Goal: Information Seeking & Learning: Learn about a topic

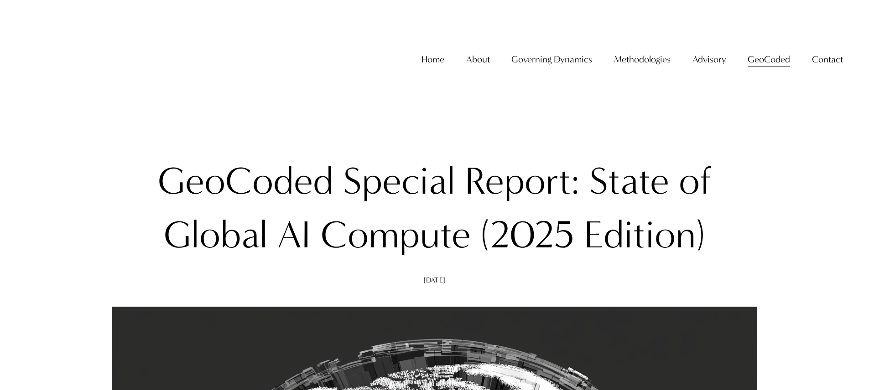
click at [447, 283] on div "[DATE] Written By [PERSON_NAME]" at bounding box center [434, 280] width 645 height 7
click at [443, 278] on div "[DATE] Written By [PERSON_NAME]" at bounding box center [434, 280] width 645 height 7
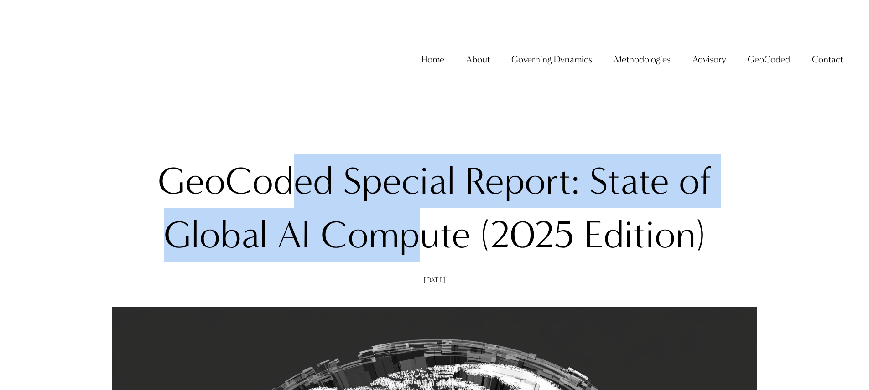
drag, startPoint x: 405, startPoint y: 249, endPoint x: 285, endPoint y: 179, distance: 139.2
click at [285, 179] on h1 "GeoCoded Special Report: State of Global AI Compute (2025 Edition)" at bounding box center [434, 209] width 645 height 108
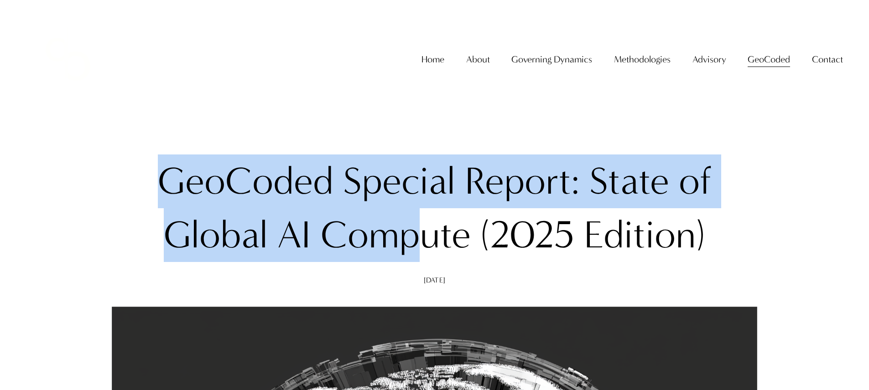
drag, startPoint x: 156, startPoint y: 177, endPoint x: 441, endPoint y: 218, distance: 287.5
click at [428, 216] on h1 "GeoCoded Special Report: State of Global AI Compute (2025 Edition)" at bounding box center [434, 209] width 645 height 108
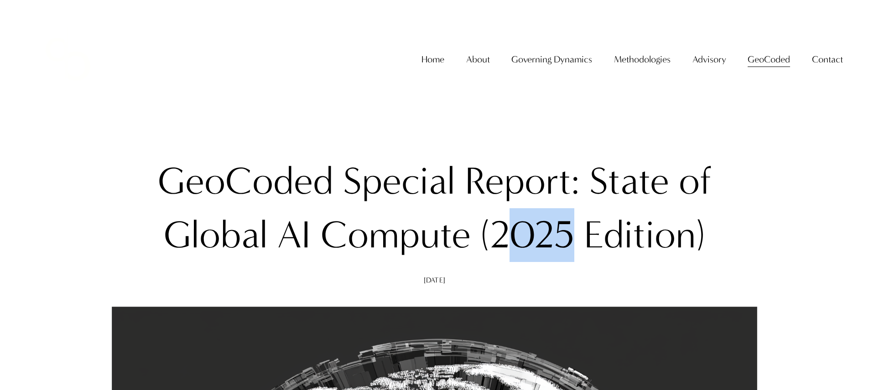
drag, startPoint x: 570, startPoint y: 244, endPoint x: 589, endPoint y: 247, distance: 19.4
click at [577, 245] on h1 "GeoCoded Special Report: State of Global AI Compute (2025 Edition)" at bounding box center [434, 209] width 645 height 108
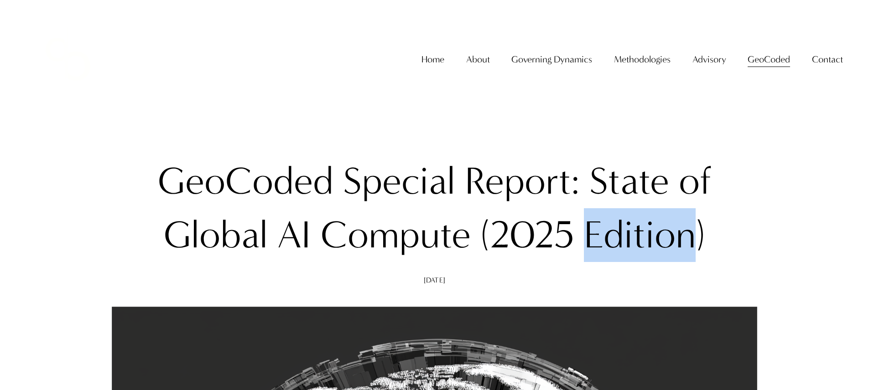
drag, startPoint x: 589, startPoint y: 247, endPoint x: 692, endPoint y: 254, distance: 102.9
click at [692, 254] on h1 "GeoCoded Special Report: State of Global AI Compute (2025 Edition)" at bounding box center [434, 209] width 645 height 108
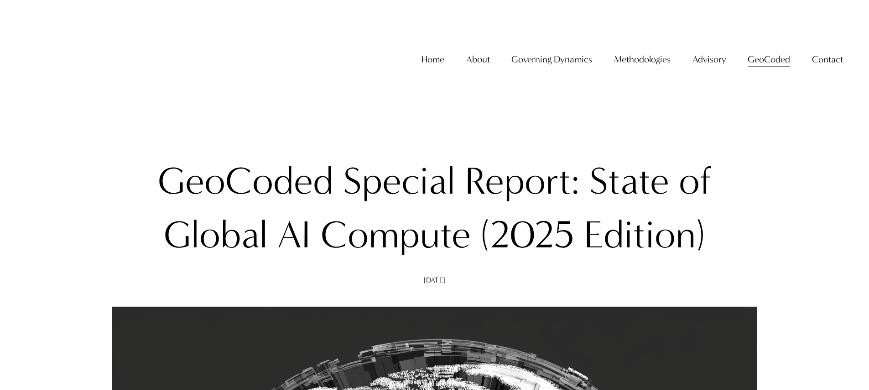
drag, startPoint x: 692, startPoint y: 254, endPoint x: 696, endPoint y: 254, distance: 4.6
click at [696, 254] on h1 "GeoCoded Special Report: State of Global AI Compute (2025 Edition)" at bounding box center [434, 209] width 645 height 108
drag, startPoint x: 696, startPoint y: 254, endPoint x: 654, endPoint y: 245, distance: 42.9
click at [681, 250] on h1 "GeoCoded Special Report: State of Global AI Compute (2025 Edition)" at bounding box center [434, 209] width 645 height 108
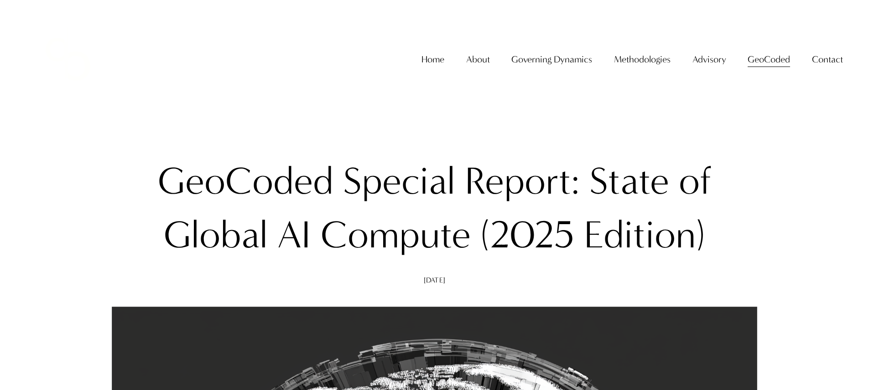
click at [155, 181] on h1 "GeoCoded Special Report: State of Global AI Compute (2025 Edition)" at bounding box center [434, 209] width 645 height 108
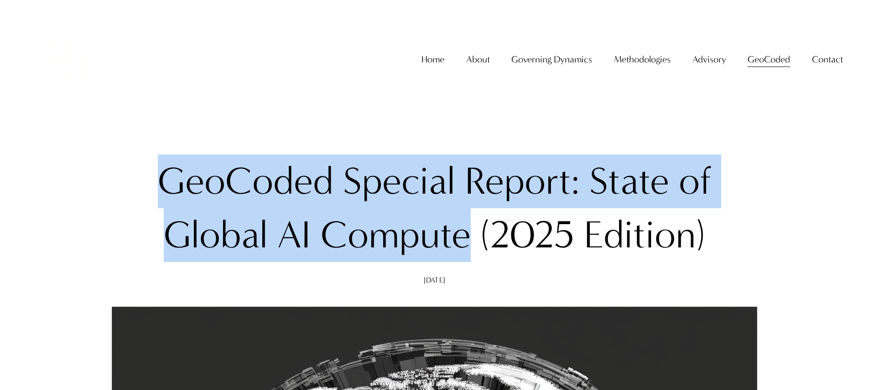
drag, startPoint x: 155, startPoint y: 181, endPoint x: 400, endPoint y: 235, distance: 250.9
click at [400, 235] on h1 "GeoCoded Special Report: State of Global AI Compute (2025 Edition)" at bounding box center [434, 209] width 645 height 108
copy h1 "GeoCoded Special Report: State of Global AI Compute"
click at [400, 235] on h1 "GeoCoded Special Report: State of Global AI Compute (2025 Edition)" at bounding box center [434, 209] width 645 height 108
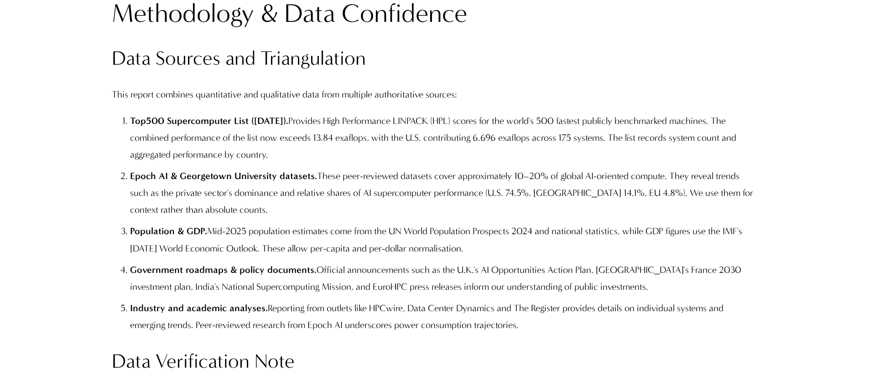
scroll to position [1904, 0]
